Goal: Task Accomplishment & Management: Use online tool/utility

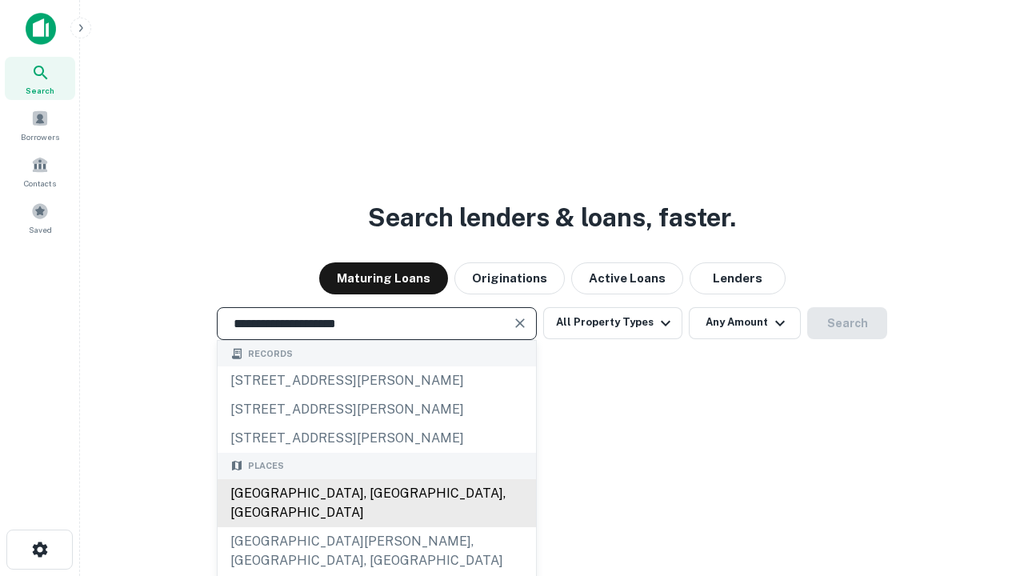
click at [376, 527] on div "[GEOGRAPHIC_DATA], [GEOGRAPHIC_DATA], [GEOGRAPHIC_DATA]" at bounding box center [377, 503] width 318 height 48
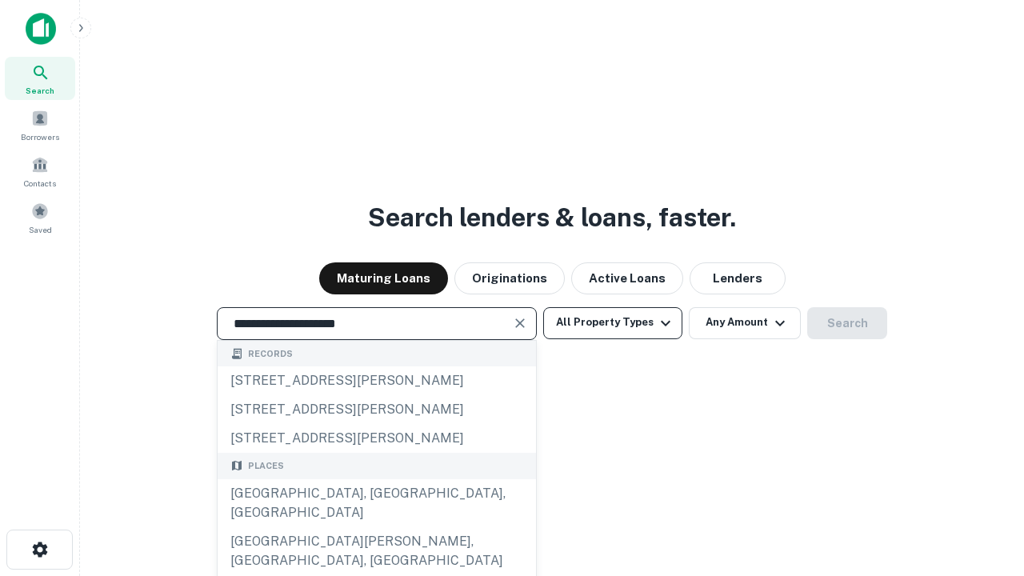
type input "**********"
click at [613, 322] on button "All Property Types" at bounding box center [612, 323] width 139 height 32
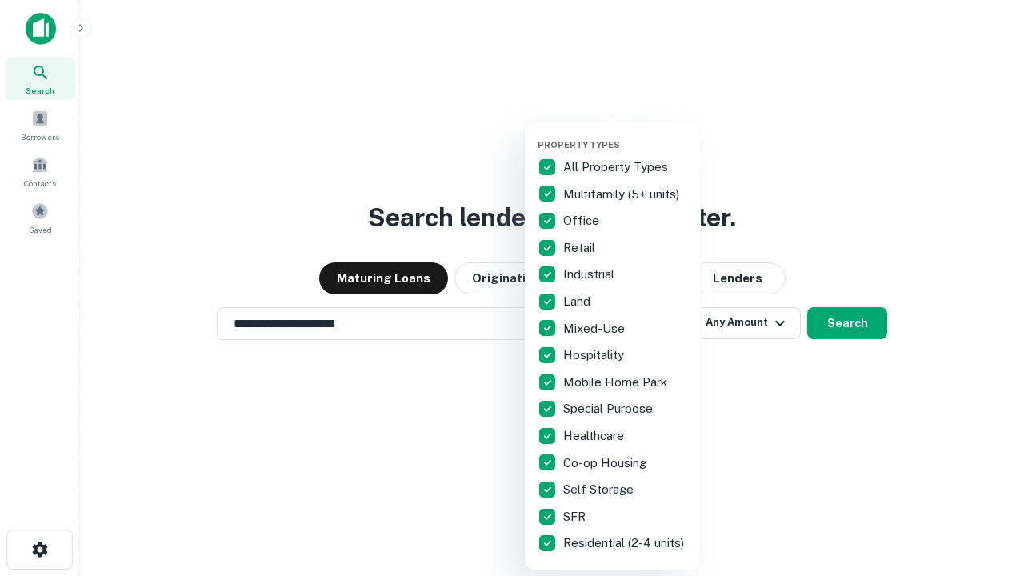
click at [626, 134] on button "button" at bounding box center [626, 134] width 176 height 1
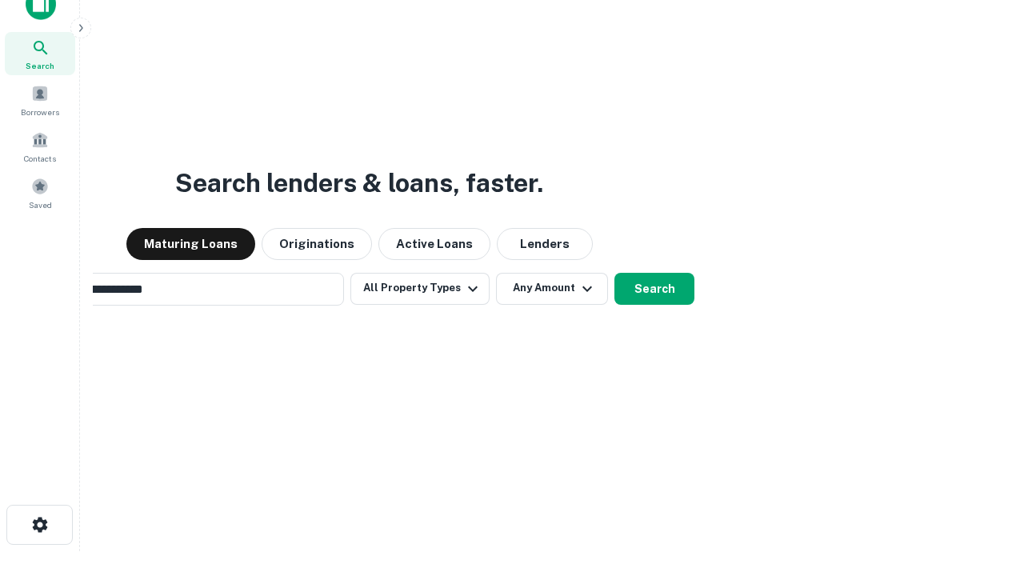
scroll to position [26, 0]
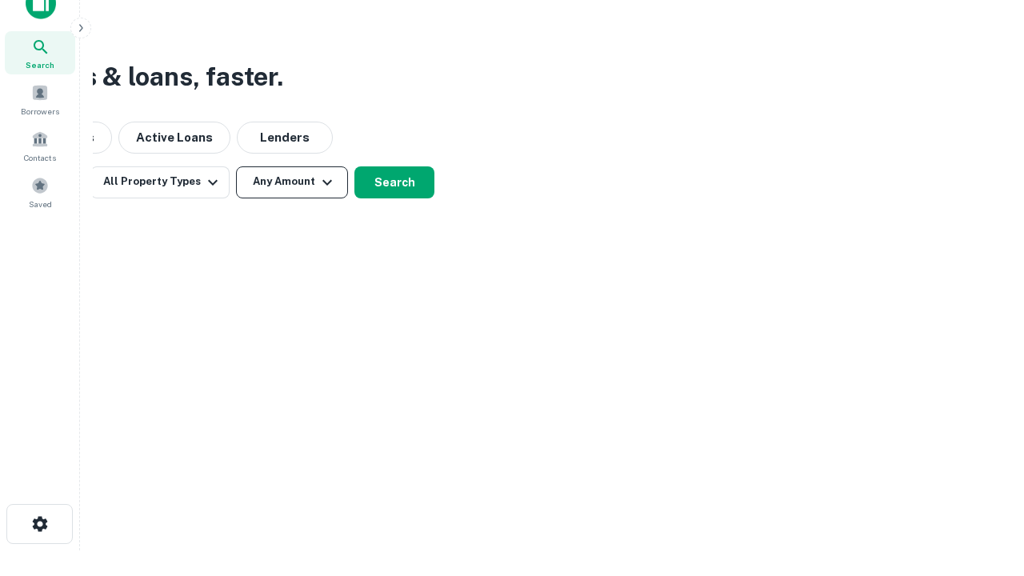
click at [292, 182] on button "Any Amount" at bounding box center [292, 182] width 112 height 32
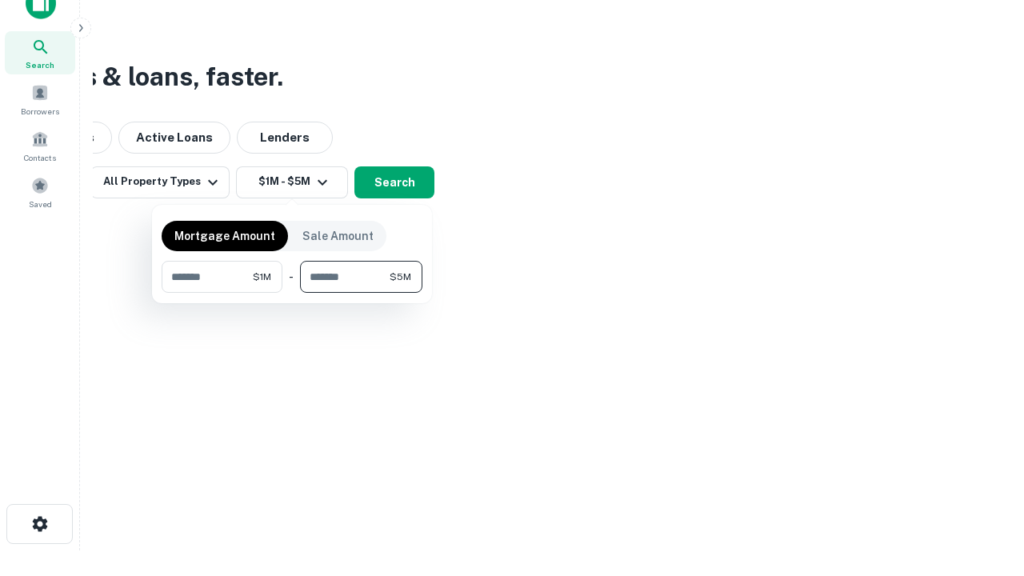
type input "*******"
click at [292, 293] on button "button" at bounding box center [292, 293] width 261 height 1
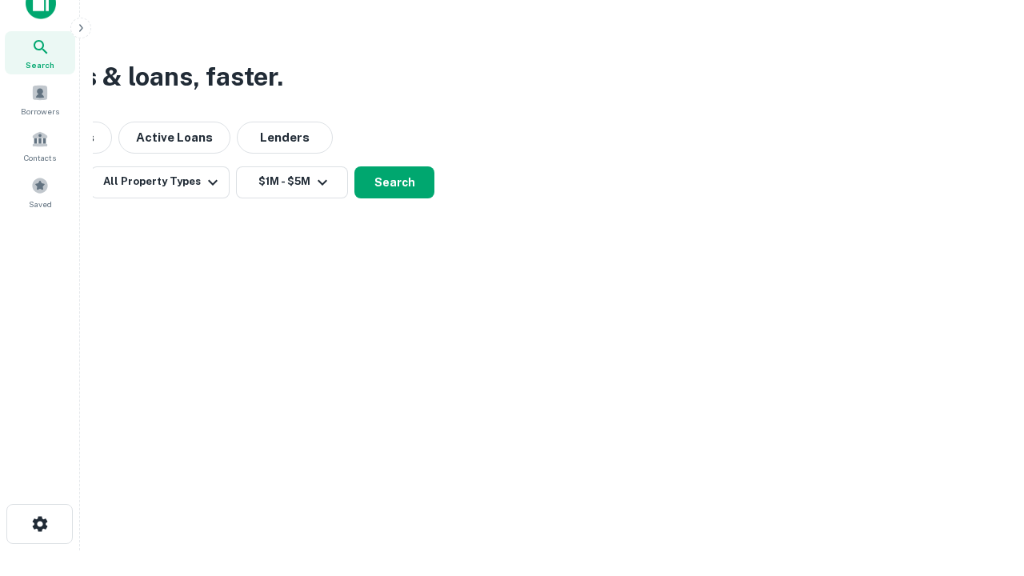
scroll to position [10, 295]
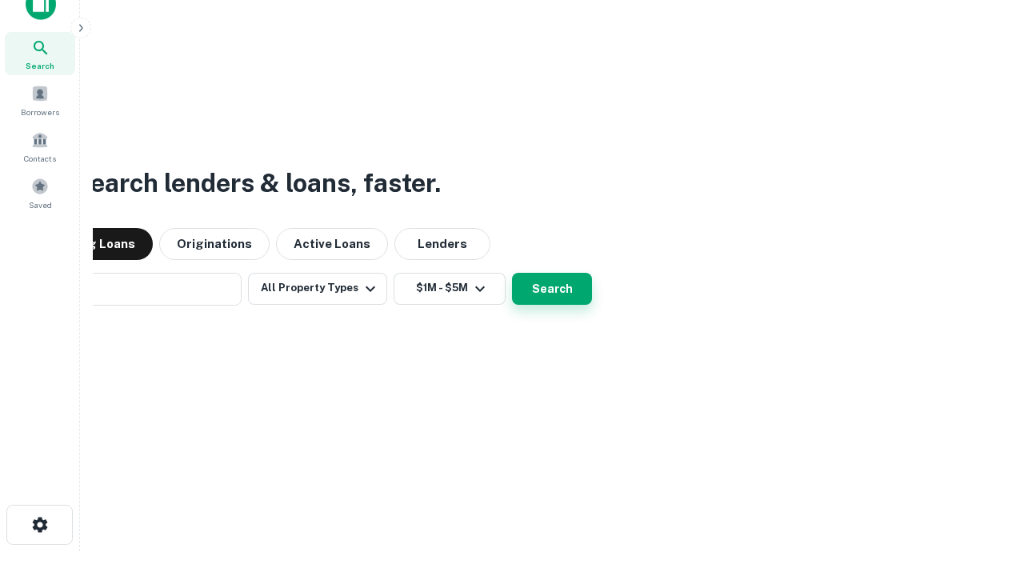
click at [512, 273] on button "Search" at bounding box center [552, 289] width 80 height 32
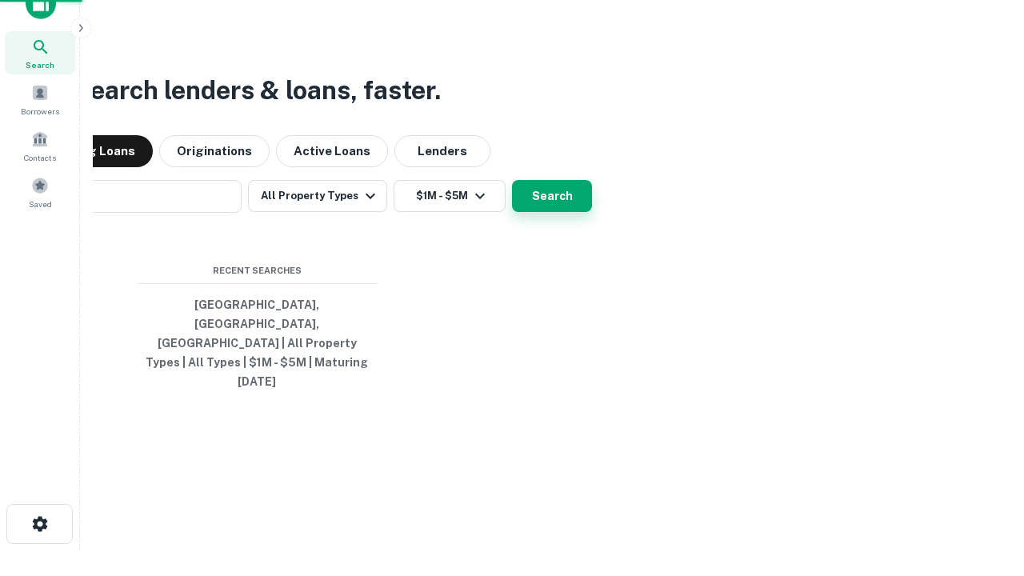
scroll to position [42, 453]
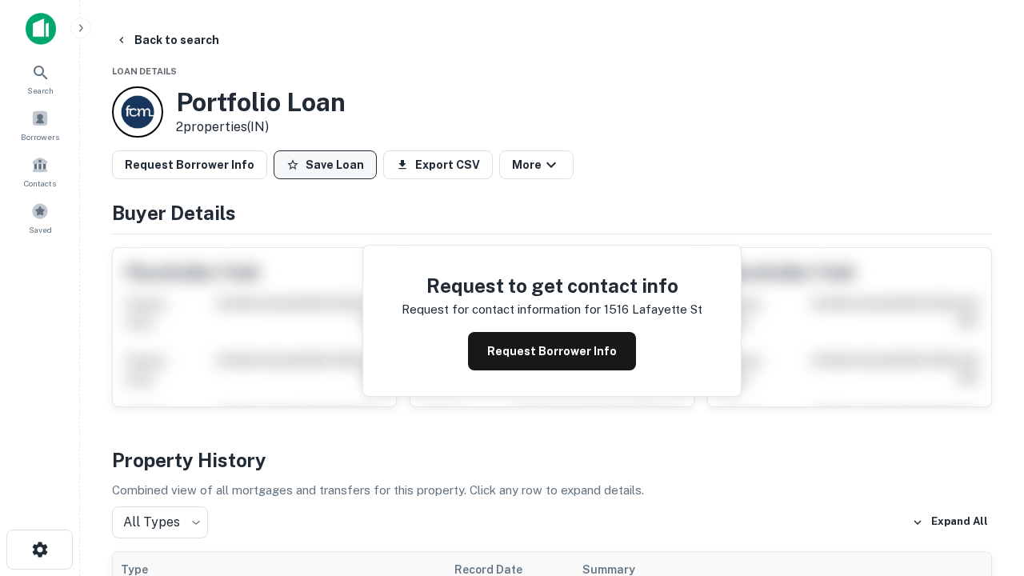
click at [325, 165] on button "Save Loan" at bounding box center [325, 164] width 103 height 29
click at [329, 165] on button "Loan Saved" at bounding box center [329, 164] width 110 height 29
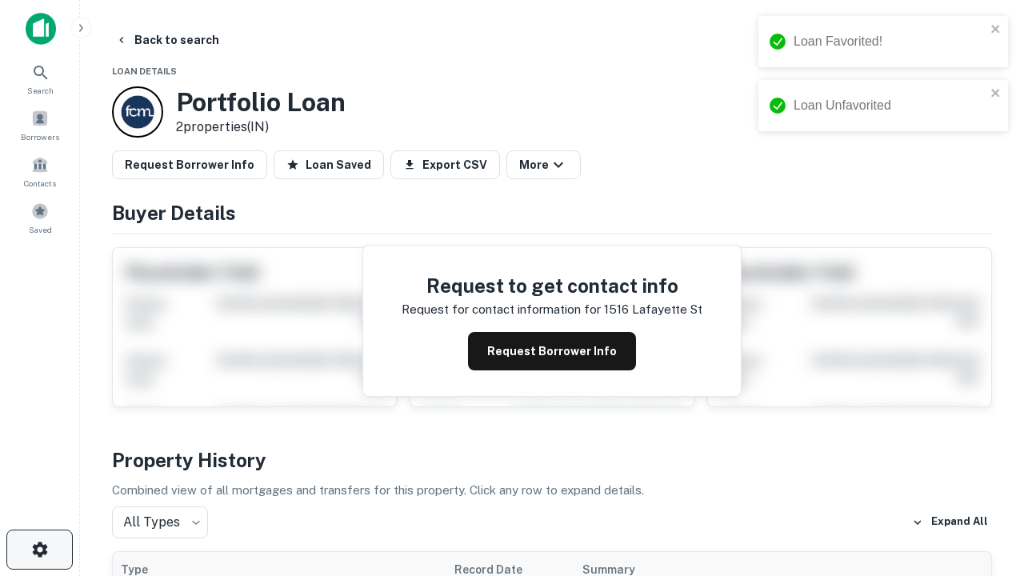
click at [39, 550] on icon "button" at bounding box center [39, 549] width 19 height 19
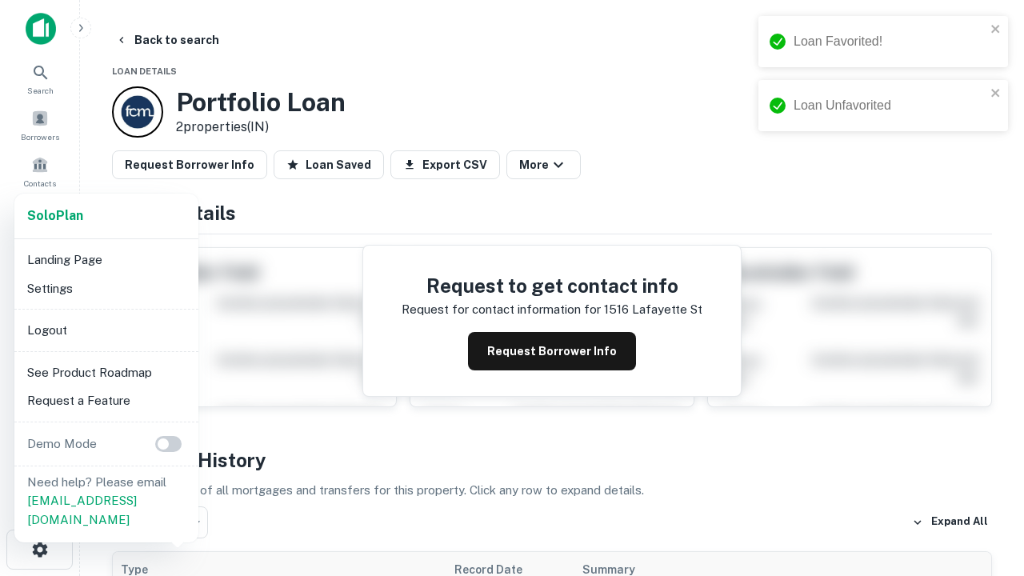
click at [106, 330] on li "Logout" at bounding box center [106, 330] width 171 height 29
